Goal: Information Seeking & Learning: Learn about a topic

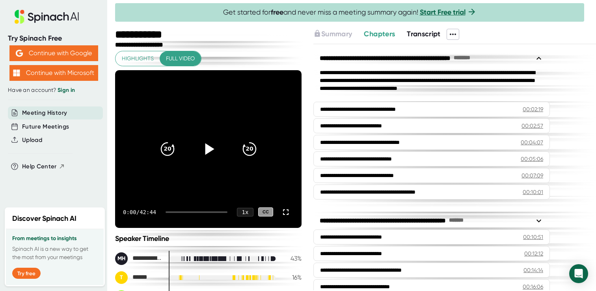
click at [209, 143] on icon at bounding box center [208, 149] width 20 height 20
click at [249, 155] on icon "20" at bounding box center [249, 149] width 20 height 20
click at [249, 151] on icon "20" at bounding box center [249, 149] width 20 height 20
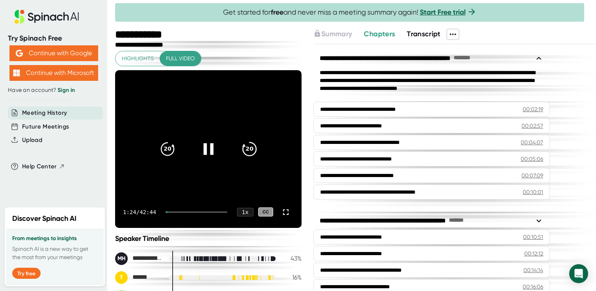
click at [249, 151] on icon "20" at bounding box center [249, 149] width 20 height 20
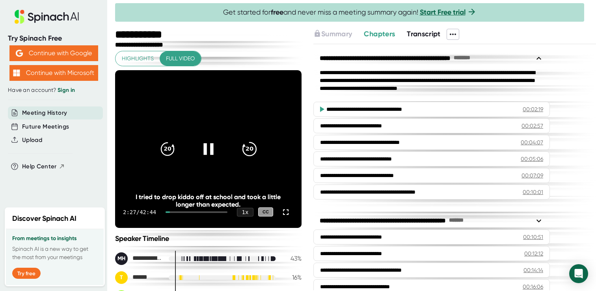
click at [249, 151] on icon "20" at bounding box center [249, 149] width 20 height 20
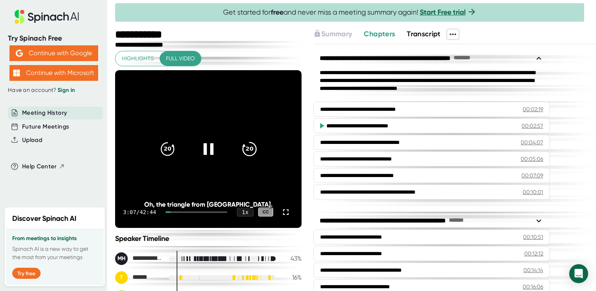
click at [249, 151] on icon "20" at bounding box center [249, 149] width 20 height 20
click at [250, 147] on icon "20" at bounding box center [249, 149] width 20 height 20
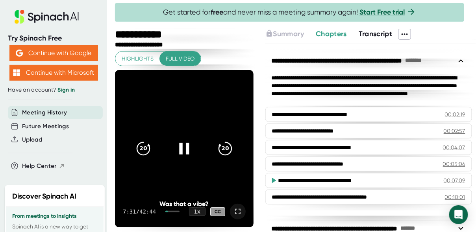
click at [238, 212] on icon at bounding box center [237, 211] width 9 height 9
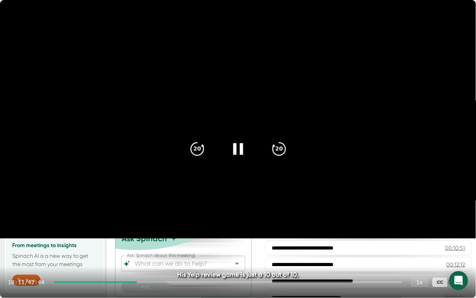
click at [462, 282] on icon at bounding box center [460, 281] width 9 height 9
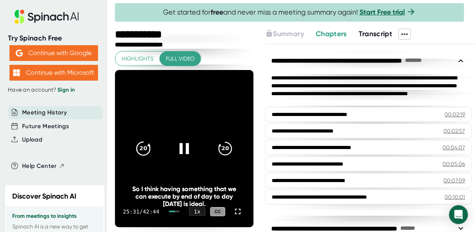
click at [144, 152] on icon "20" at bounding box center [144, 149] width 20 height 20
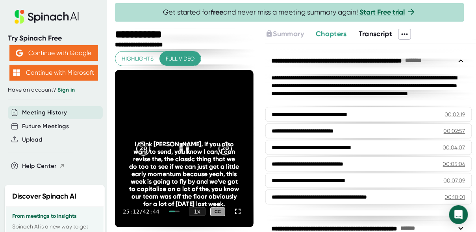
click at [144, 152] on div "I think [PERSON_NAME], if you also want to send, you know I can, I can revise t…" at bounding box center [184, 174] width 111 height 67
click at [145, 135] on div "20" at bounding box center [143, 148] width 33 height 33
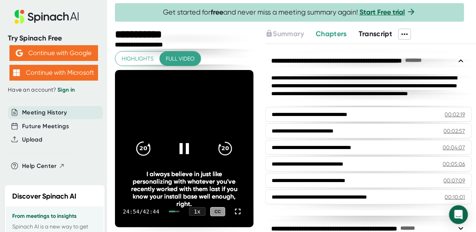
click at [145, 136] on div "20" at bounding box center [143, 148] width 33 height 33
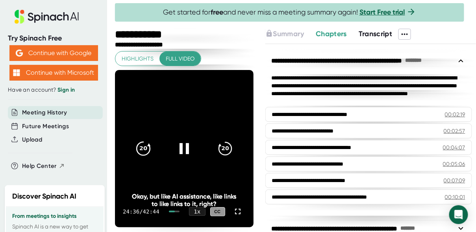
click at [145, 141] on icon "20" at bounding box center [144, 149] width 20 height 20
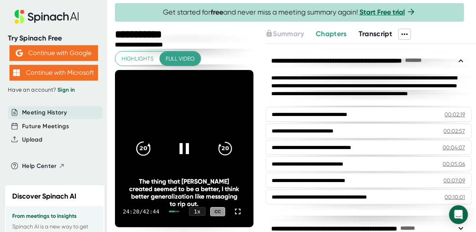
click at [146, 140] on icon "20" at bounding box center [144, 149] width 20 height 20
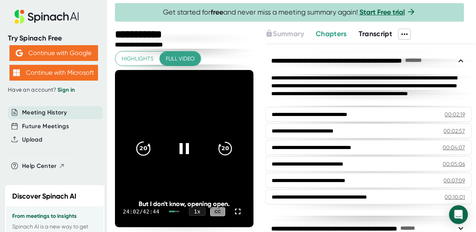
click at [146, 140] on icon "20" at bounding box center [144, 149] width 20 height 20
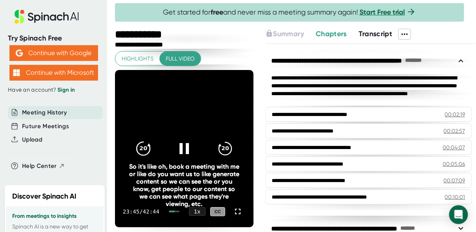
click at [146, 140] on icon "20" at bounding box center [144, 149] width 20 height 20
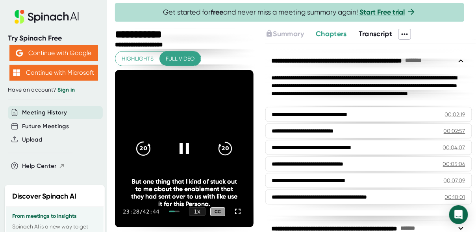
click at [145, 141] on icon "20" at bounding box center [144, 149] width 20 height 20
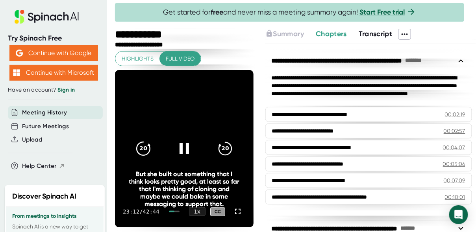
click at [147, 138] on div "20" at bounding box center [143, 148] width 33 height 33
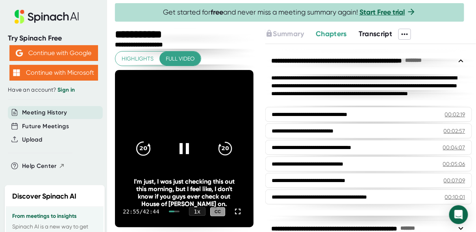
click at [147, 139] on div "20" at bounding box center [143, 148] width 33 height 33
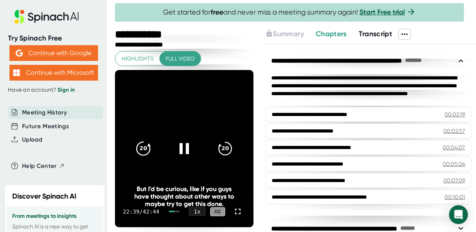
click at [151, 139] on div "20" at bounding box center [143, 148] width 33 height 33
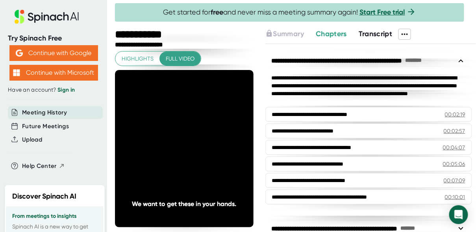
click at [151, 139] on div "20" at bounding box center [143, 148] width 33 height 33
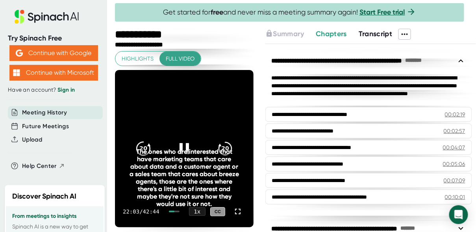
click at [147, 141] on icon "20" at bounding box center [144, 149] width 20 height 20
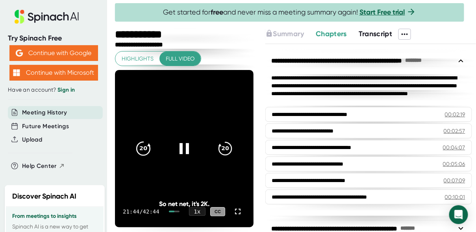
click at [147, 141] on icon "20" at bounding box center [144, 149] width 20 height 20
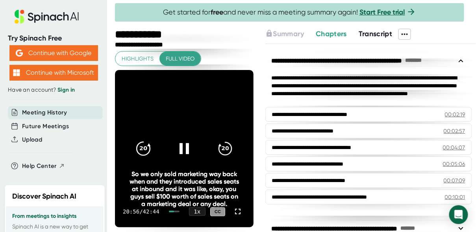
click at [147, 141] on icon "20" at bounding box center [144, 149] width 20 height 20
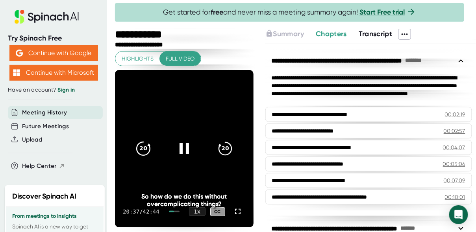
click at [146, 141] on icon "20" at bounding box center [144, 149] width 20 height 20
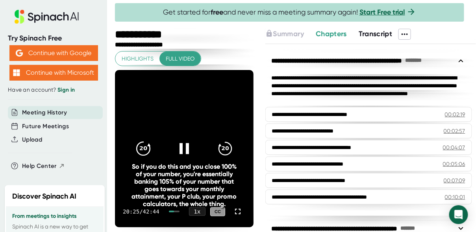
click at [146, 142] on icon "20" at bounding box center [144, 149] width 20 height 20
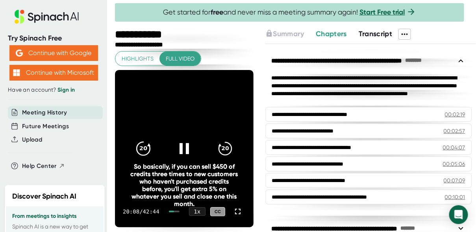
click at [146, 142] on icon "20" at bounding box center [144, 149] width 20 height 20
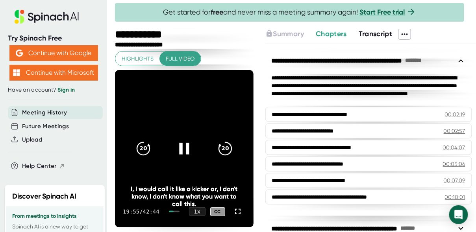
click at [194, 145] on div at bounding box center [184, 148] width 33 height 33
